Goal: Task Accomplishment & Management: Use online tool/utility

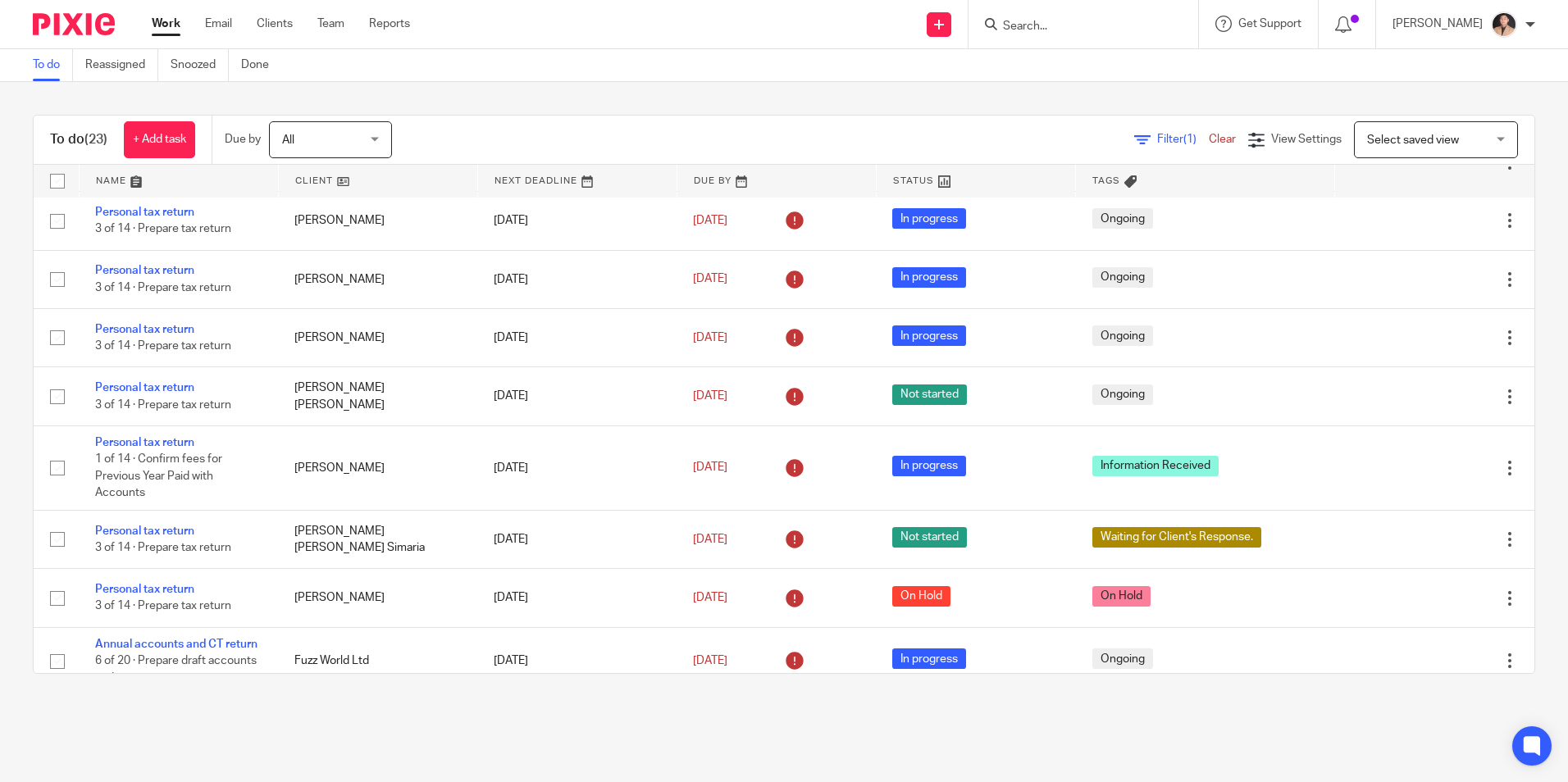
scroll to position [984, 0]
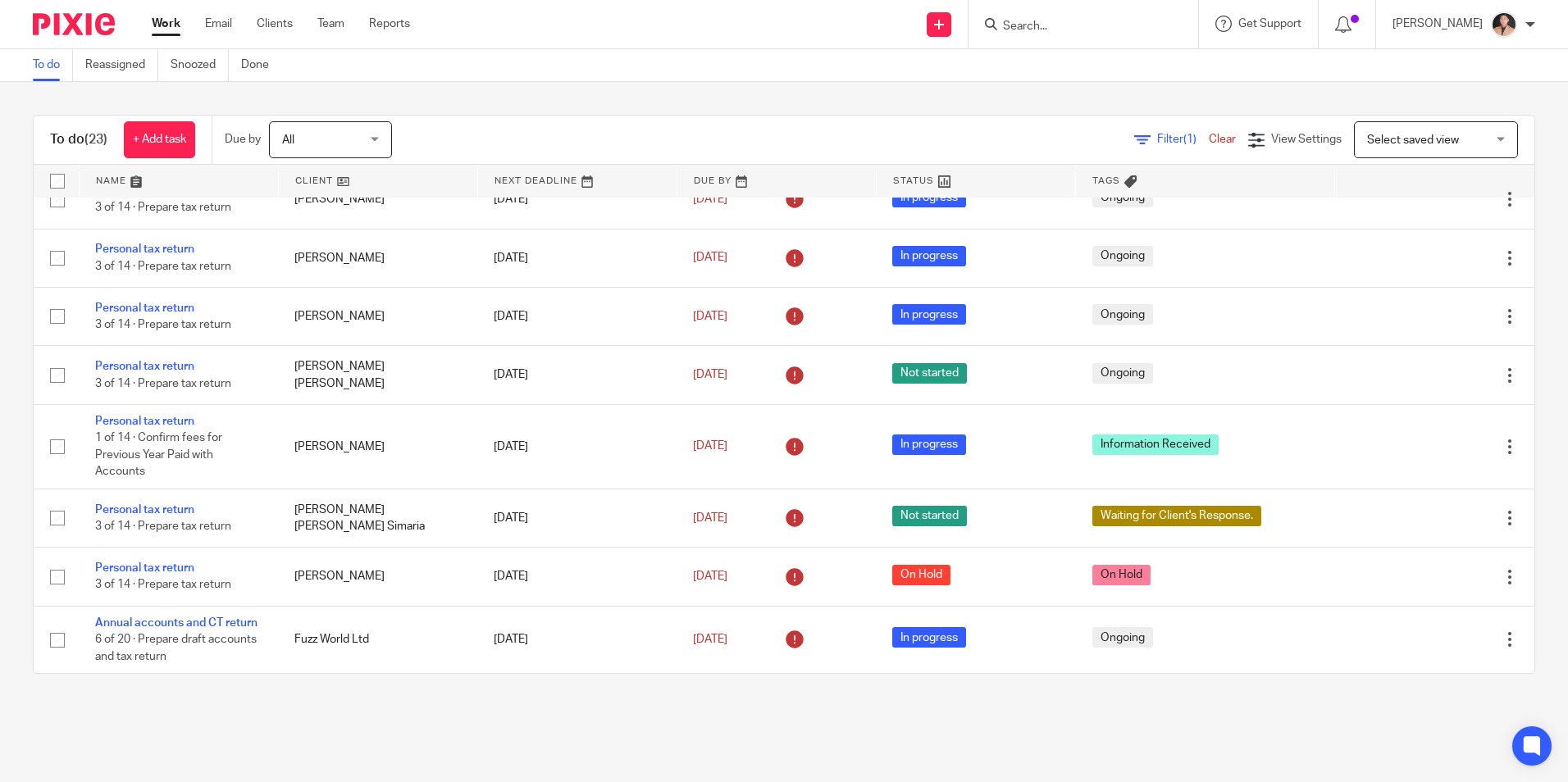
click at [162, 30] on link "Work" at bounding box center [166, 23] width 29 height 16
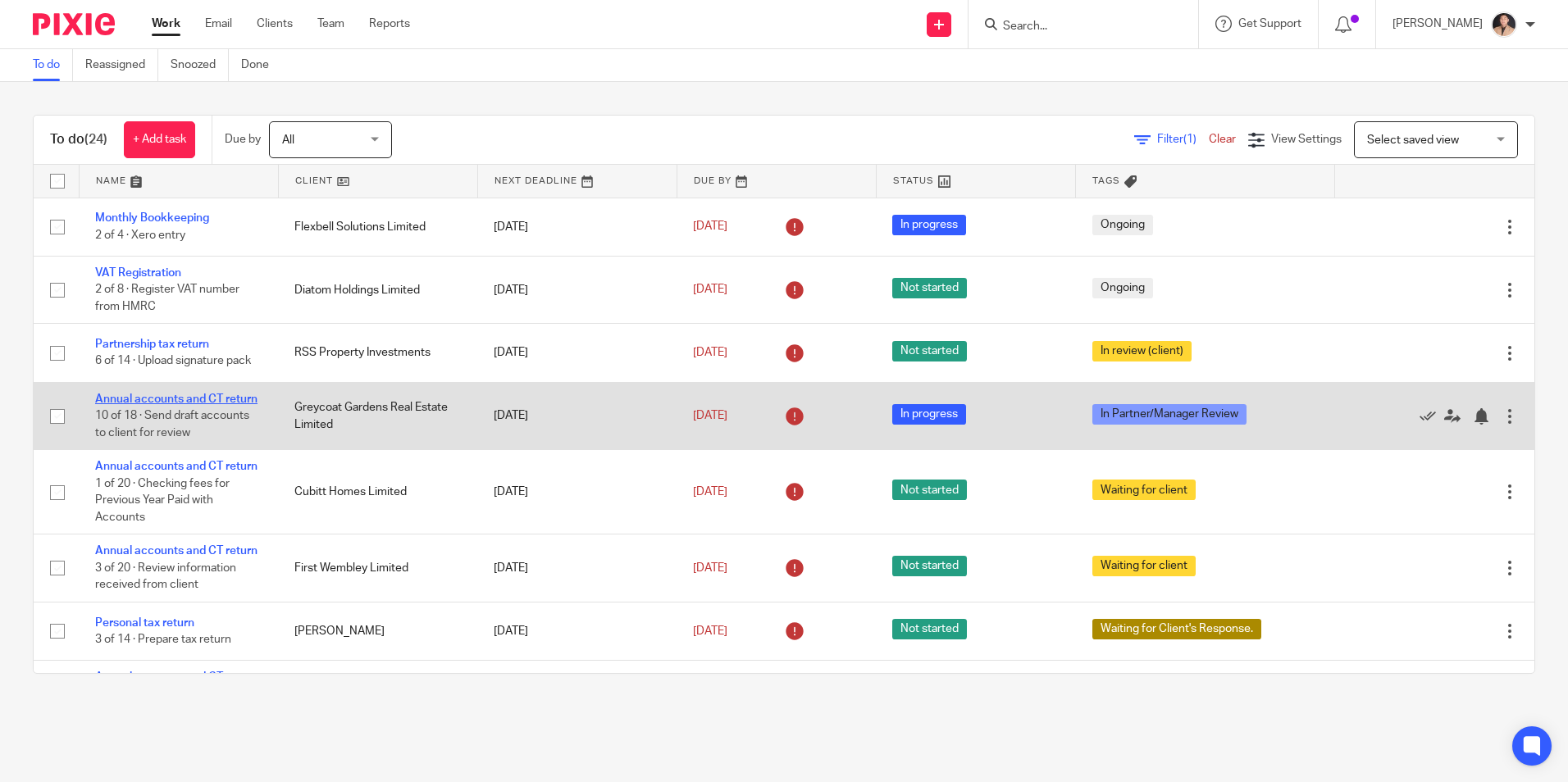
click at [149, 402] on link "Annual accounts and CT return" at bounding box center [176, 400] width 162 height 12
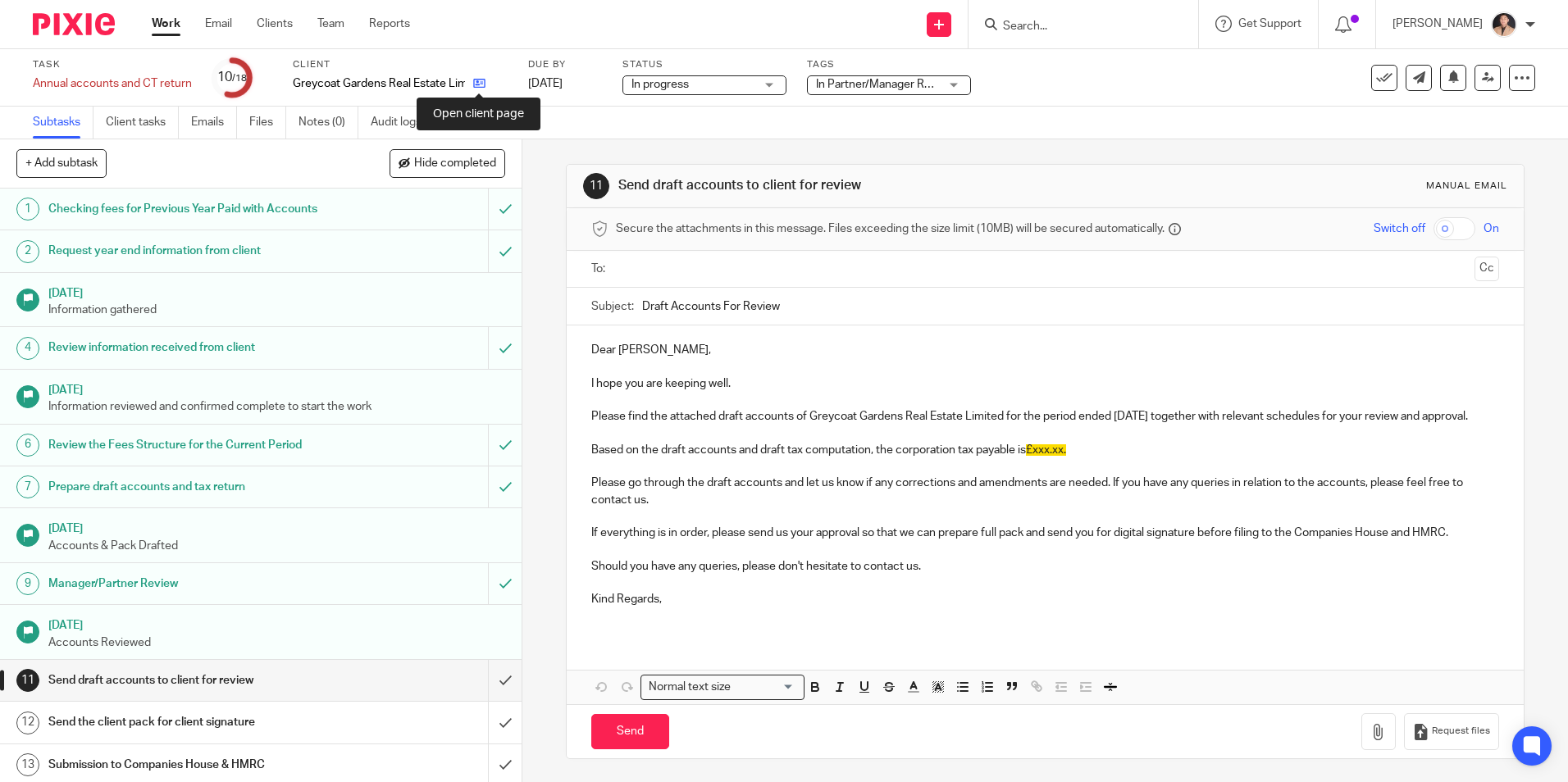
click at [485, 84] on icon at bounding box center [479, 83] width 13 height 13
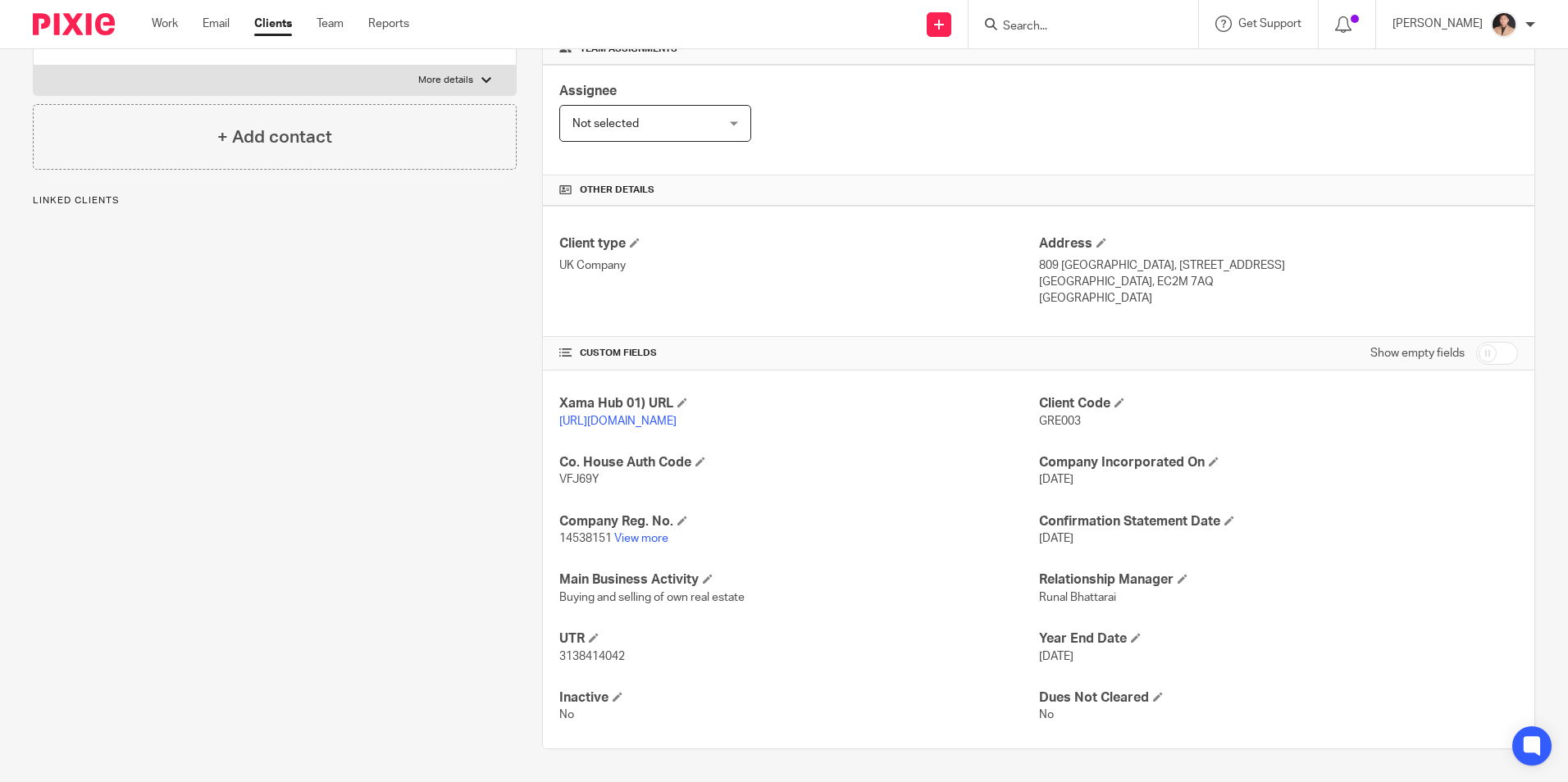
scroll to position [277, 0]
click at [639, 539] on link "View more" at bounding box center [641, 539] width 54 height 12
